Goal: Transaction & Acquisition: Purchase product/service

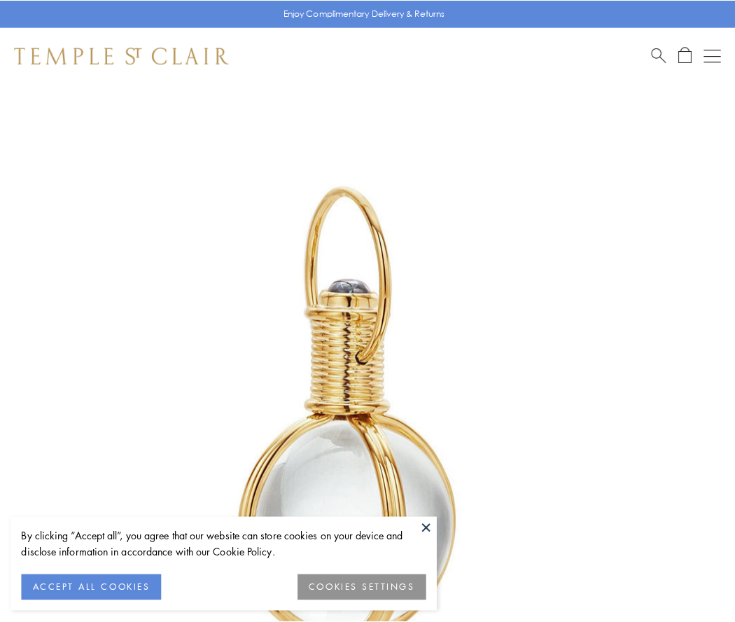
scroll to position [366, 0]
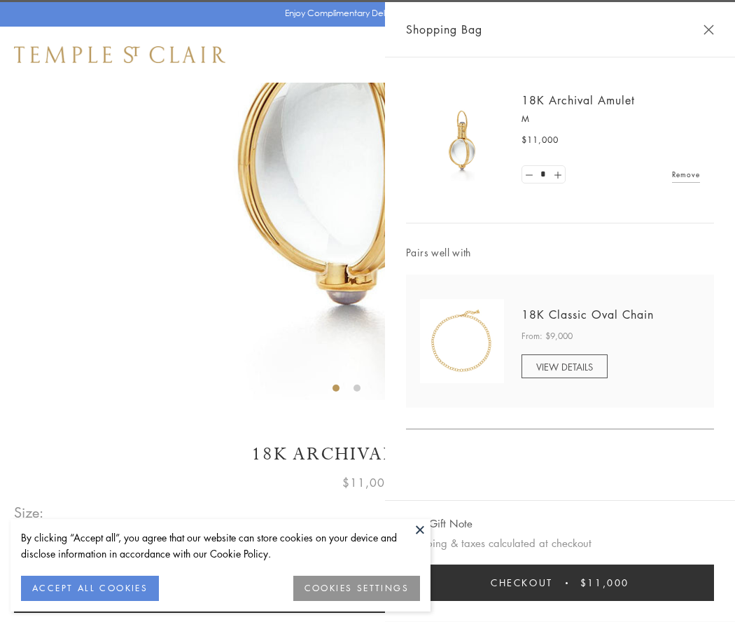
click at [560, 583] on button "Checkout $11,000" at bounding box center [560, 583] width 308 height 36
